Goal: Check status: Check status

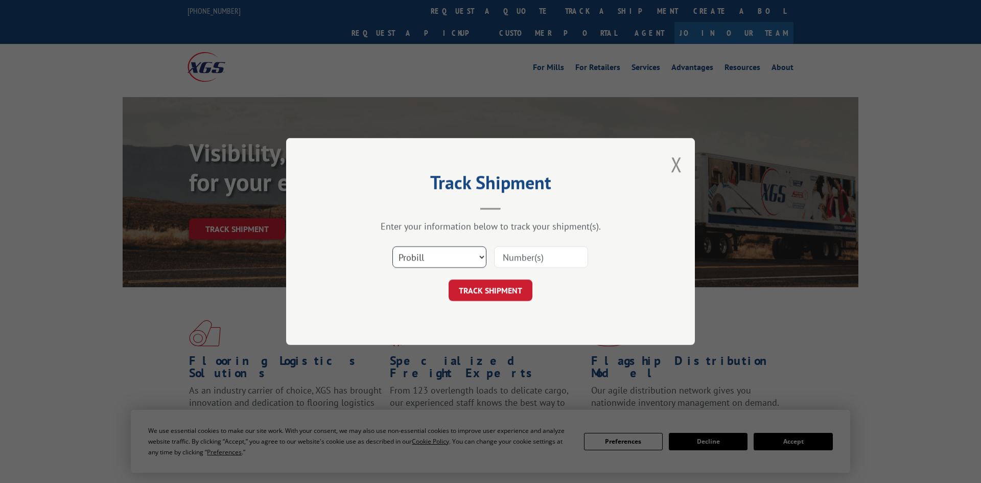
click at [440, 258] on select "Select category... Probill BOL PO" at bounding box center [439, 256] width 94 height 21
select select "po"
click at [392, 247] on select "Select category... Probill BOL PO" at bounding box center [439, 256] width 94 height 21
click at [506, 260] on input at bounding box center [541, 256] width 94 height 21
paste input "295842391"
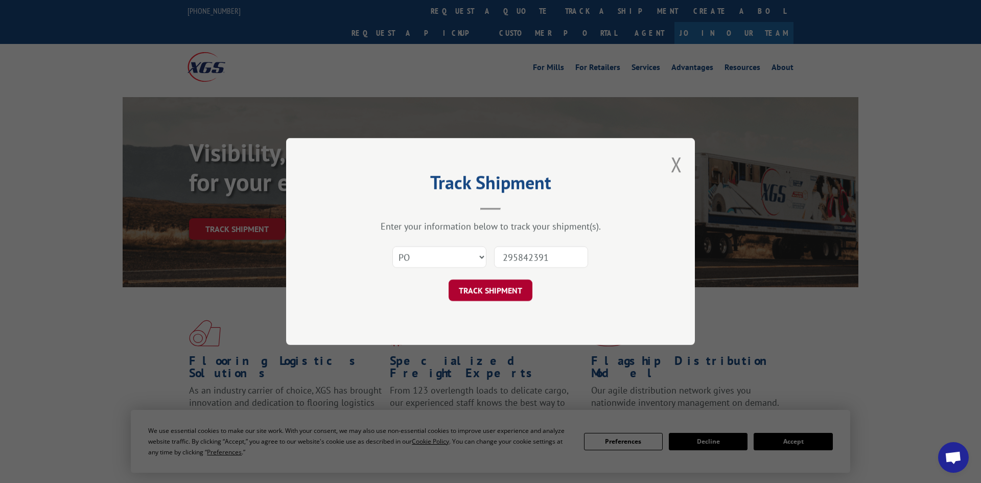
type input "295842391"
click at [486, 290] on button "TRACK SHIPMENT" at bounding box center [491, 290] width 84 height 21
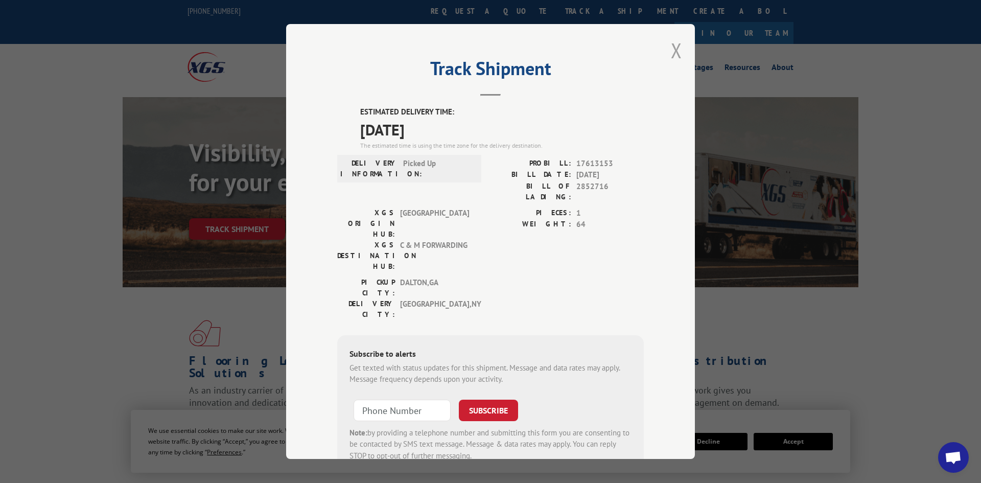
click at [680, 53] on button "Close modal" at bounding box center [676, 50] width 11 height 27
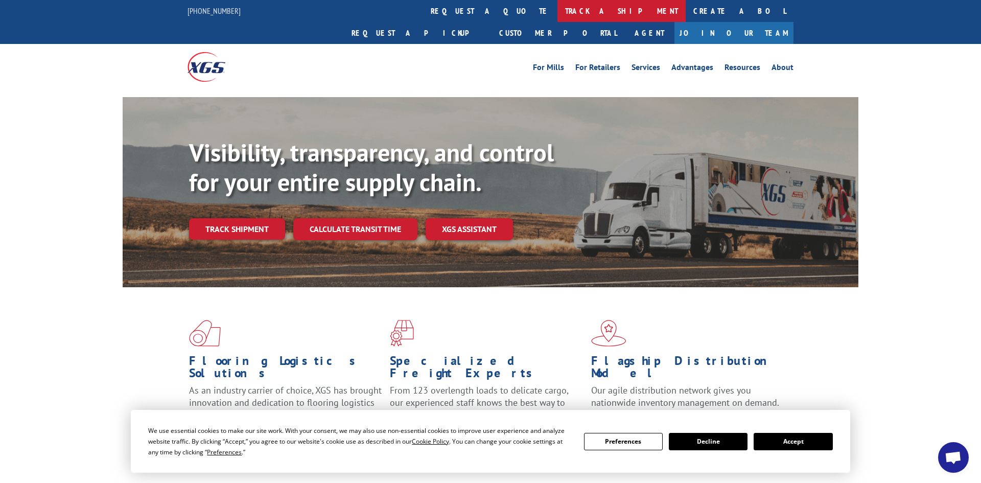
click at [557, 17] on link "track a shipment" at bounding box center [621, 11] width 128 height 22
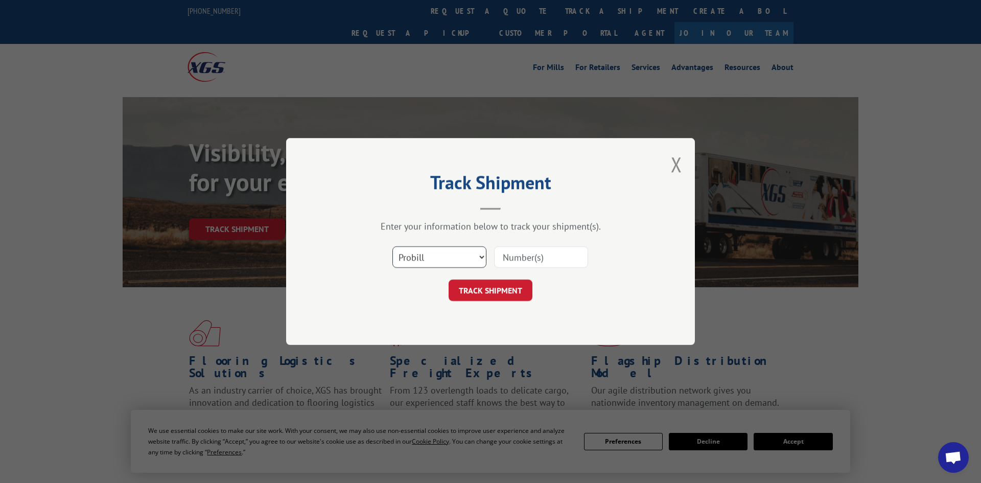
click at [399, 260] on select "Select category... Probill BOL PO" at bounding box center [439, 256] width 94 height 21
select select "po"
click at [392, 247] on select "Select category... Probill BOL PO" at bounding box center [439, 256] width 94 height 21
click at [515, 254] on input at bounding box center [541, 256] width 94 height 21
paste input "295723319"
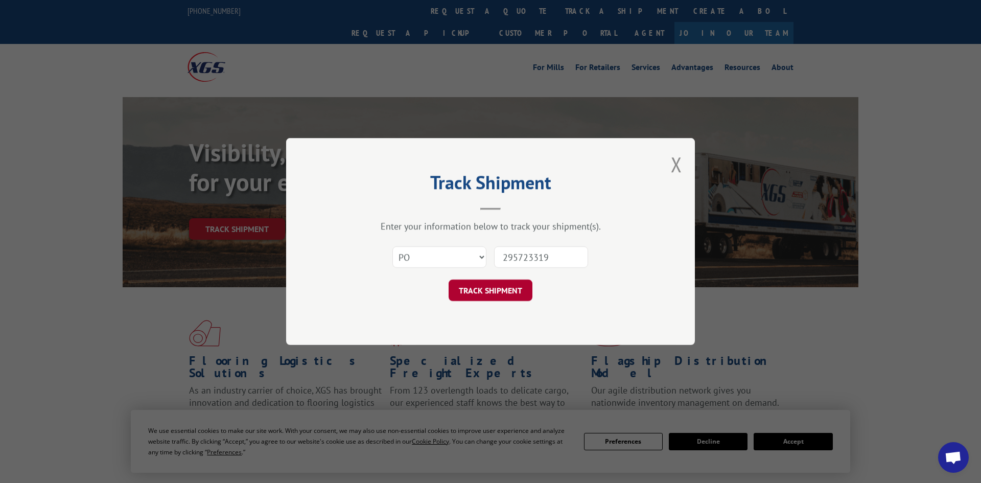
type input "295723319"
click at [506, 289] on button "TRACK SHIPMENT" at bounding box center [491, 290] width 84 height 21
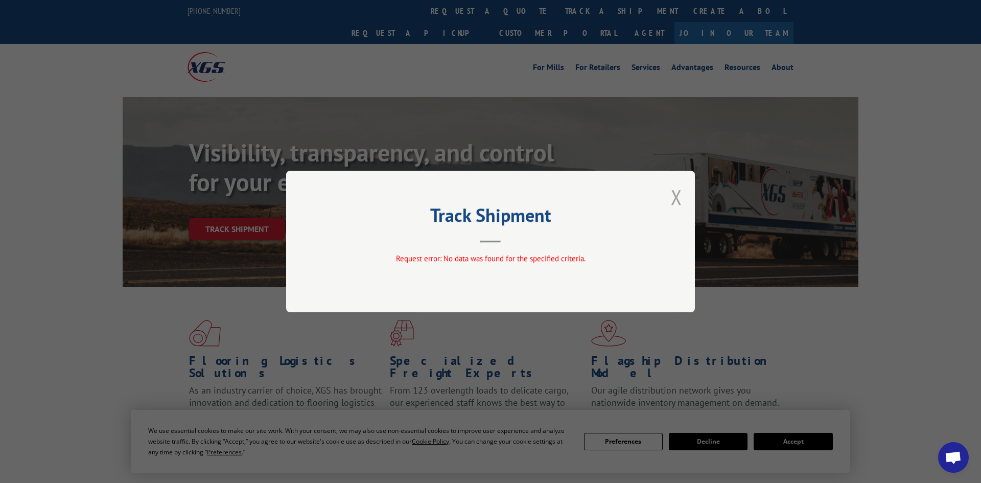
click at [680, 195] on button "Close modal" at bounding box center [676, 196] width 11 height 27
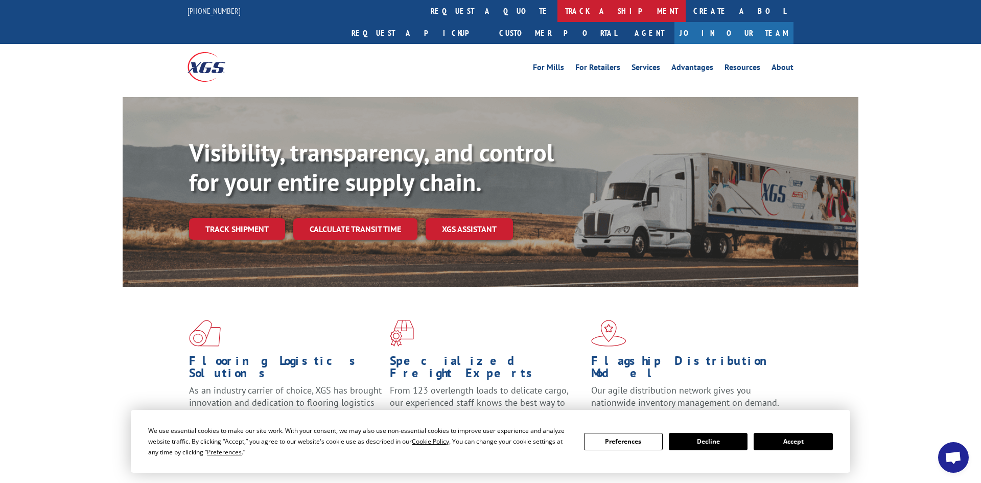
click at [557, 14] on link "track a shipment" at bounding box center [621, 11] width 128 height 22
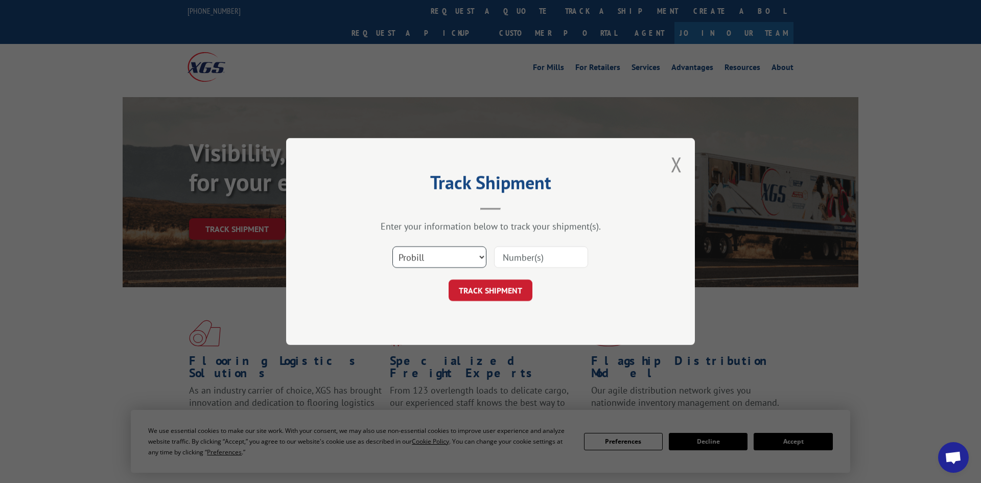
click at [419, 264] on select "Select category... Probill BOL PO" at bounding box center [439, 256] width 94 height 21
select select "po"
click at [392, 247] on select "Select category... Probill BOL PO" at bounding box center [439, 256] width 94 height 21
click at [528, 254] on input at bounding box center [541, 256] width 94 height 21
paste input "295840949"
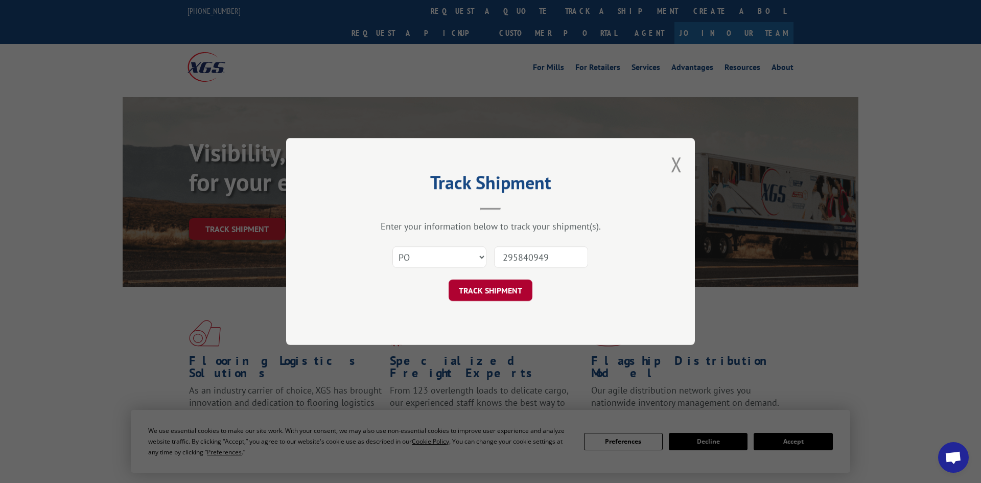
type input "295840949"
click at [496, 300] on button "TRACK SHIPMENT" at bounding box center [491, 290] width 84 height 21
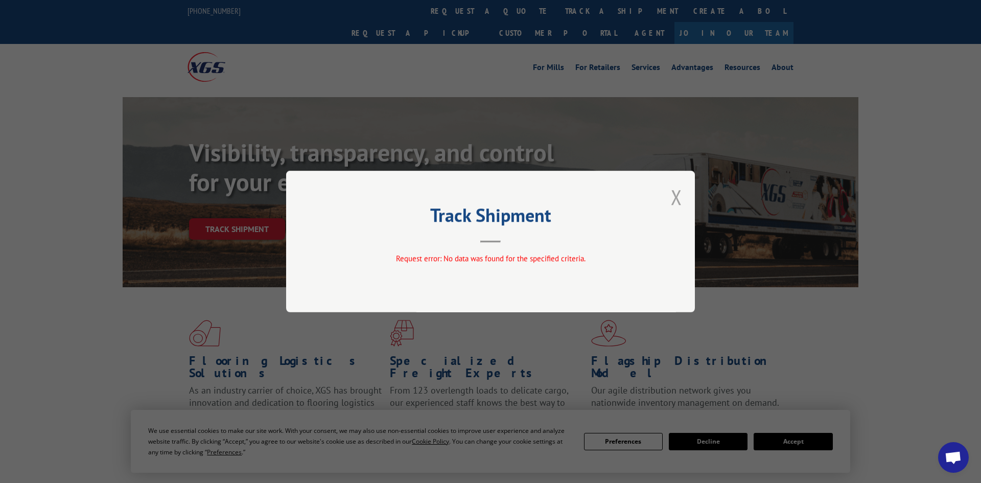
click at [672, 203] on button "Close modal" at bounding box center [676, 196] width 11 height 27
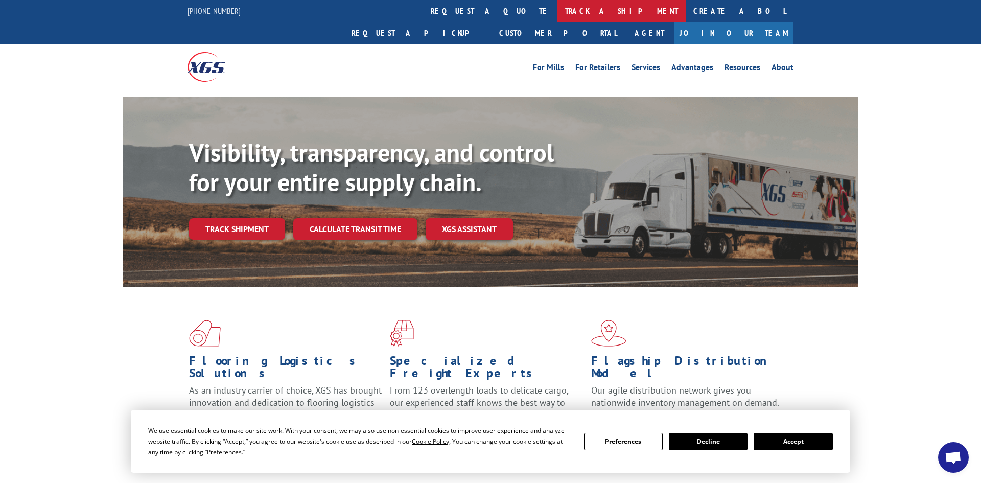
click at [557, 9] on link "track a shipment" at bounding box center [621, 11] width 128 height 22
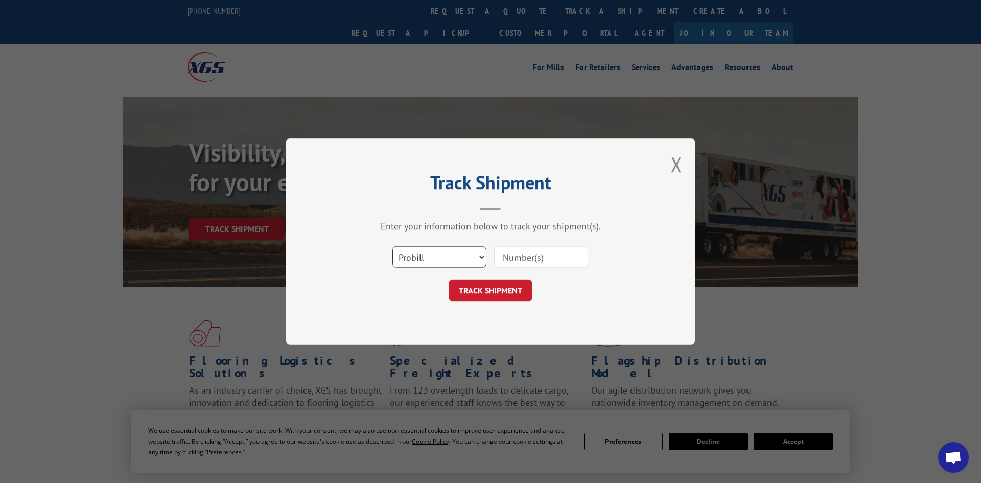
click at [448, 265] on select "Select category... Probill BOL PO" at bounding box center [439, 256] width 94 height 21
select select "po"
click at [392, 247] on select "Select category... Probill BOL PO" at bounding box center [439, 256] width 94 height 21
click at [503, 264] on input at bounding box center [541, 256] width 94 height 21
paste input "295835859"
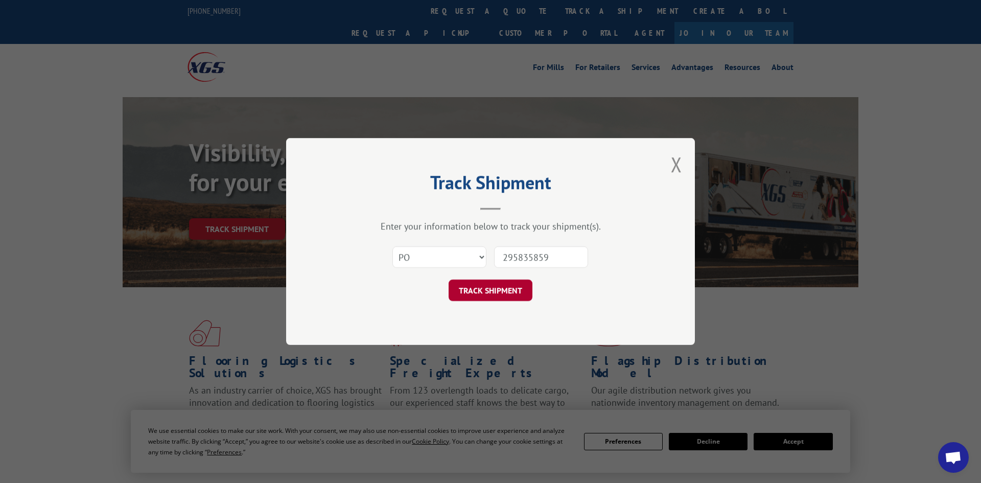
type input "295835859"
click at [509, 292] on button "TRACK SHIPMENT" at bounding box center [491, 290] width 84 height 21
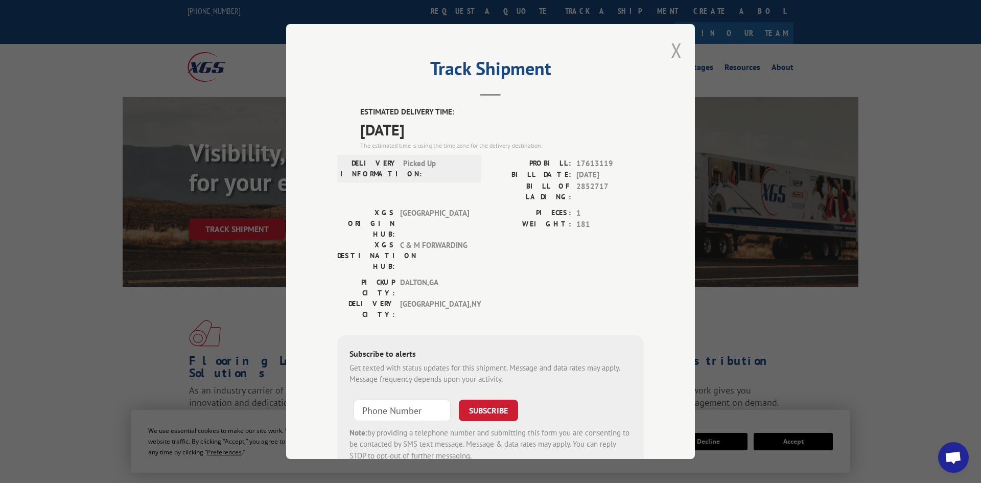
click at [678, 54] on button "Close modal" at bounding box center [676, 50] width 11 height 27
